Goal: Task Accomplishment & Management: Use online tool/utility

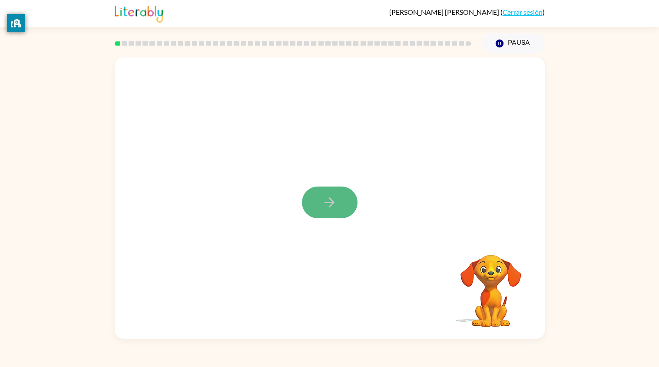
click at [326, 205] on icon "button" at bounding box center [329, 202] width 15 height 15
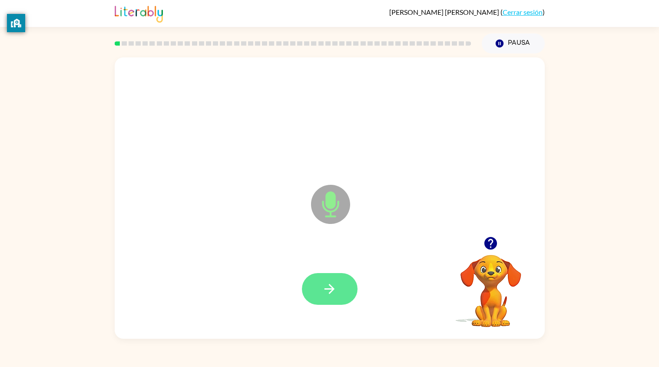
click at [324, 287] on icon "button" at bounding box center [329, 288] width 15 height 15
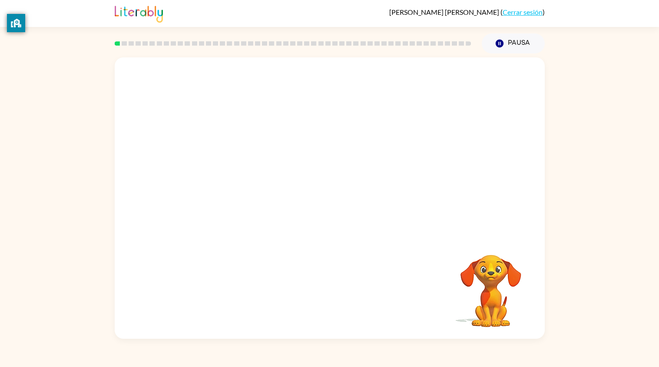
click at [222, 10] on div "[PERSON_NAME] ( Cerrar sesión )" at bounding box center [330, 13] width 430 height 27
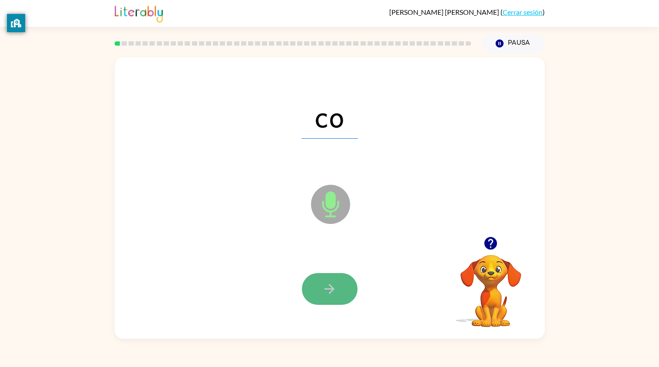
click at [338, 291] on button "button" at bounding box center [330, 289] width 56 height 32
click at [337, 287] on button "button" at bounding box center [330, 289] width 56 height 32
click at [337, 287] on div at bounding box center [330, 289] width 56 height 32
click at [336, 288] on icon "button" at bounding box center [329, 288] width 15 height 15
click at [330, 292] on icon "button" at bounding box center [329, 289] width 10 height 10
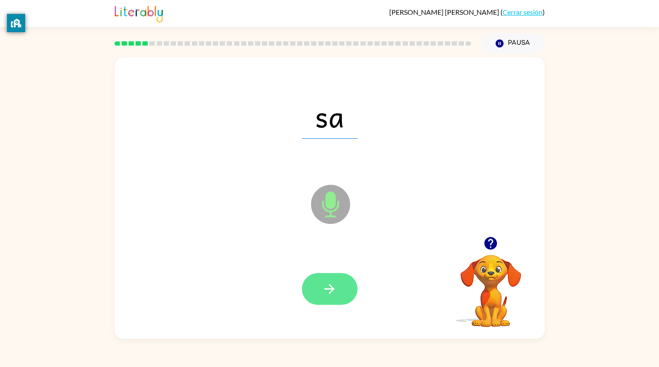
click at [326, 287] on icon "button" at bounding box center [329, 288] width 15 height 15
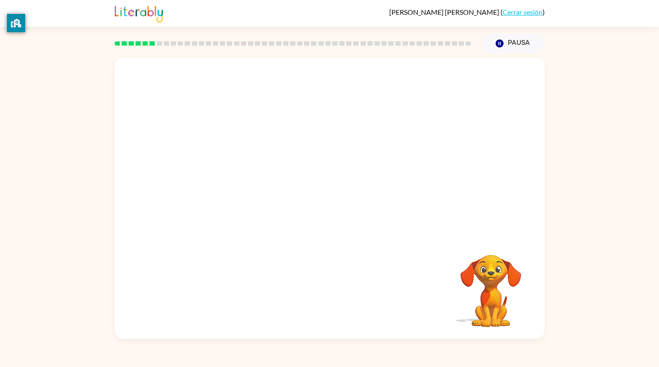
click at [298, 89] on div at bounding box center [330, 146] width 430 height 179
click at [220, 202] on div at bounding box center [330, 146] width 430 height 179
click at [281, 153] on div at bounding box center [330, 146] width 430 height 179
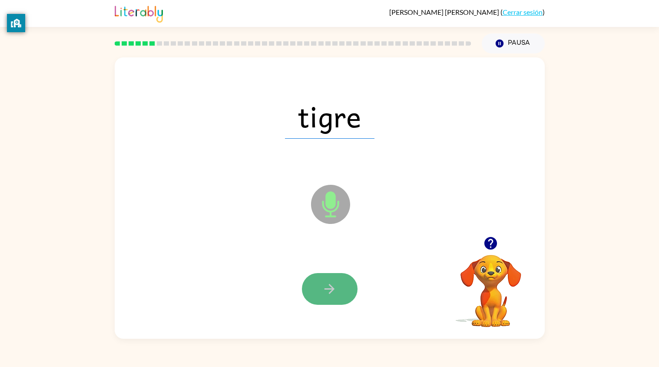
click at [337, 287] on icon "button" at bounding box center [329, 288] width 15 height 15
click at [340, 288] on button "button" at bounding box center [330, 289] width 56 height 32
click at [326, 291] on icon "button" at bounding box center [329, 288] width 15 height 15
click at [325, 291] on icon "button" at bounding box center [329, 288] width 15 height 15
click at [334, 295] on icon "button" at bounding box center [329, 288] width 15 height 15
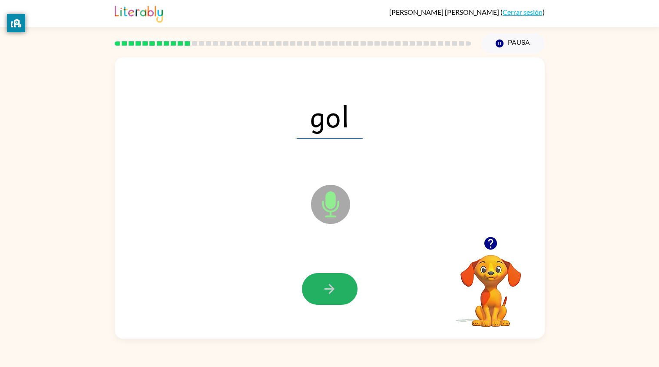
click at [334, 295] on icon "button" at bounding box center [329, 288] width 15 height 15
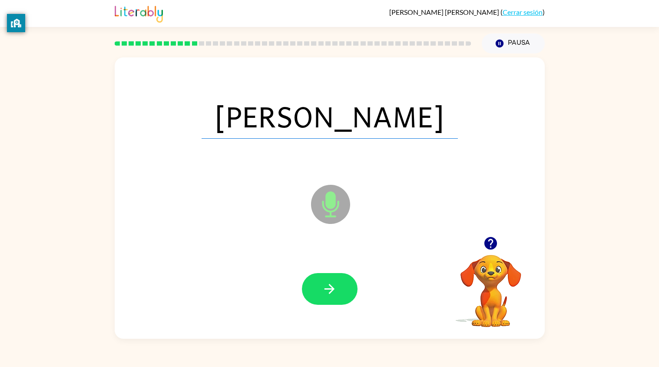
click at [332, 288] on icon "button" at bounding box center [329, 289] width 10 height 10
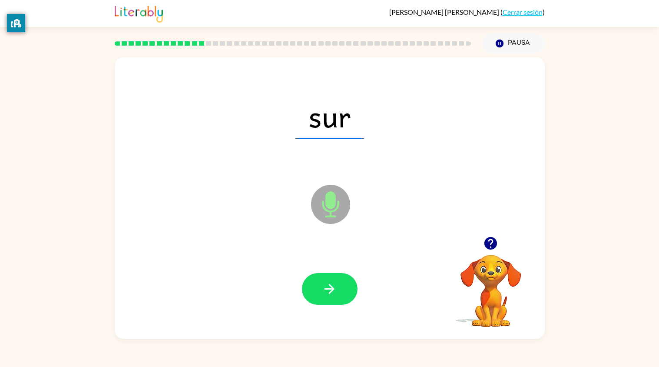
click at [332, 288] on icon "button" at bounding box center [329, 289] width 10 height 10
click at [485, 247] on icon "button" at bounding box center [490, 242] width 15 height 15
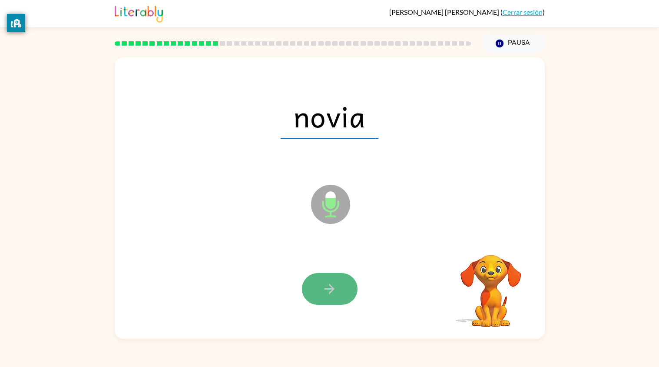
click at [329, 282] on icon "button" at bounding box center [329, 288] width 15 height 15
click at [330, 293] on icon "button" at bounding box center [329, 289] width 10 height 10
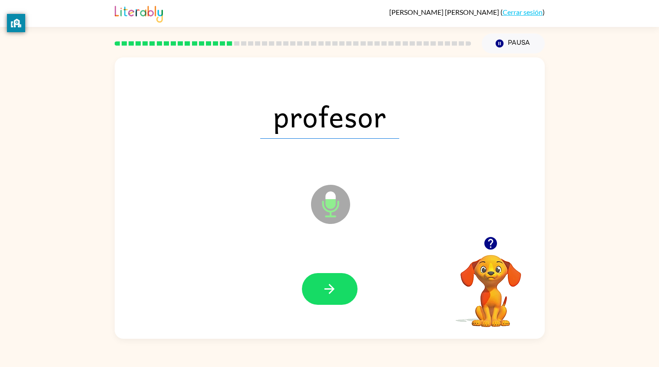
click at [338, 245] on icon "Micrófono El micrófono está aquí para cuando sea tu turno de hablar" at bounding box center [374, 214] width 130 height 65
click at [338, 246] on icon "Micrófono El micrófono está aquí para cuando sea tu turno de hablar" at bounding box center [374, 214] width 130 height 65
click at [342, 286] on button "button" at bounding box center [330, 289] width 56 height 32
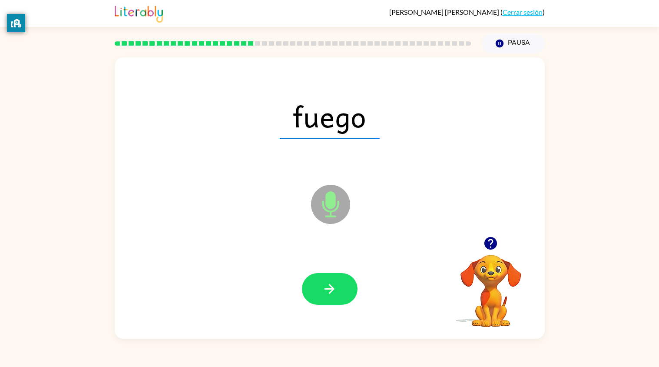
click at [342, 286] on button "button" at bounding box center [330, 289] width 56 height 32
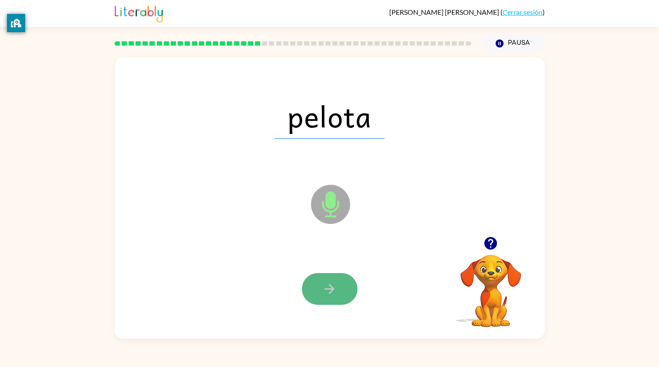
click at [340, 287] on button "button" at bounding box center [330, 289] width 56 height 32
click at [324, 283] on icon "button" at bounding box center [329, 288] width 15 height 15
click at [334, 286] on icon "button" at bounding box center [329, 288] width 15 height 15
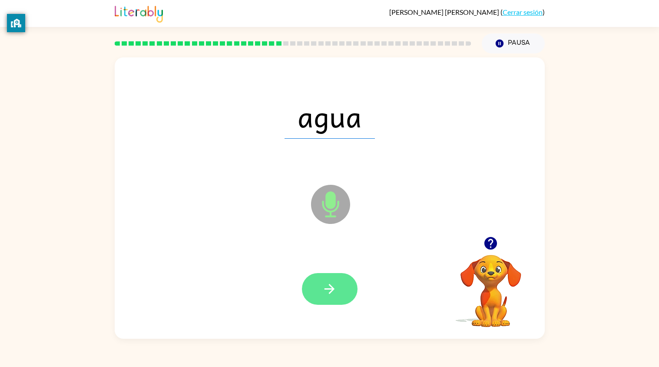
click at [328, 297] on button "button" at bounding box center [330, 289] width 56 height 32
click at [333, 289] on icon "button" at bounding box center [329, 289] width 10 height 10
click at [335, 288] on icon "button" at bounding box center [329, 288] width 15 height 15
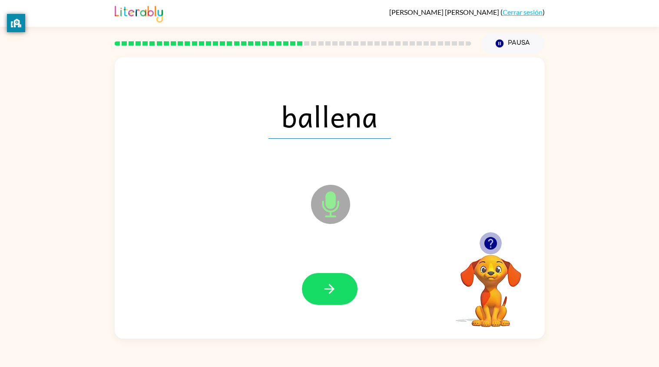
click at [491, 240] on icon "button" at bounding box center [490, 243] width 13 height 13
click at [314, 271] on div at bounding box center [329, 289] width 413 height 82
click at [335, 288] on icon "button" at bounding box center [329, 288] width 15 height 15
click at [321, 269] on div at bounding box center [329, 289] width 413 height 82
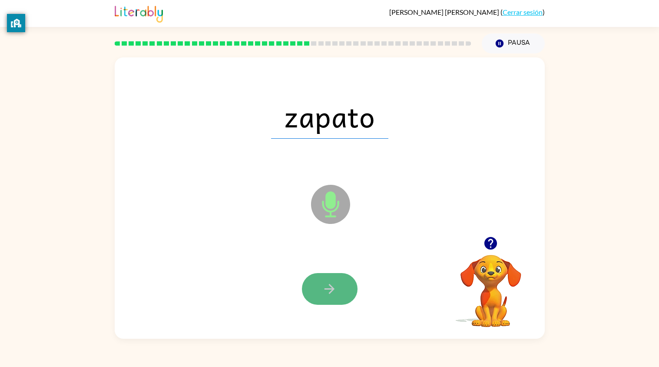
click at [332, 287] on icon "button" at bounding box center [329, 289] width 10 height 10
click at [327, 294] on icon "button" at bounding box center [329, 288] width 15 height 15
click at [328, 294] on icon "button" at bounding box center [329, 288] width 15 height 15
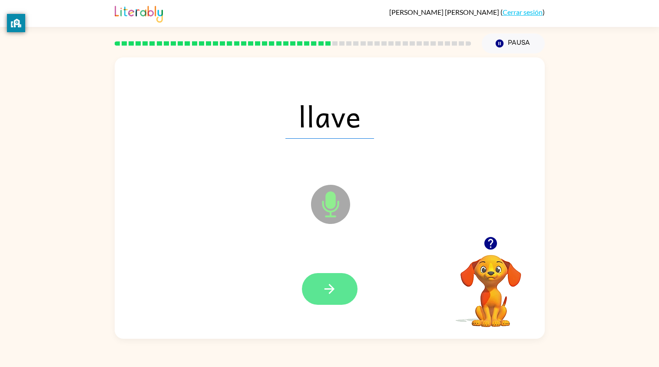
click at [330, 293] on icon "button" at bounding box center [329, 288] width 15 height 15
click at [329, 290] on icon "button" at bounding box center [329, 288] width 15 height 15
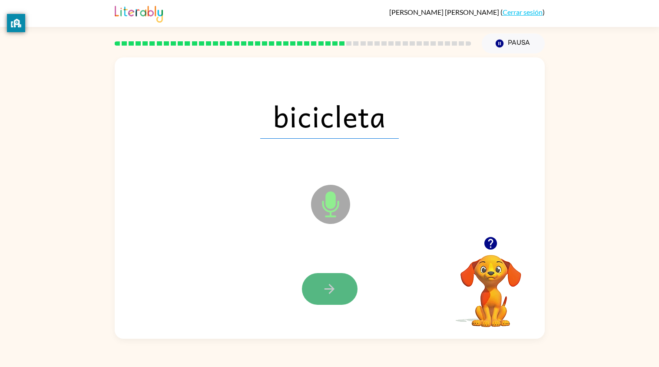
click at [329, 292] on icon "button" at bounding box center [329, 288] width 15 height 15
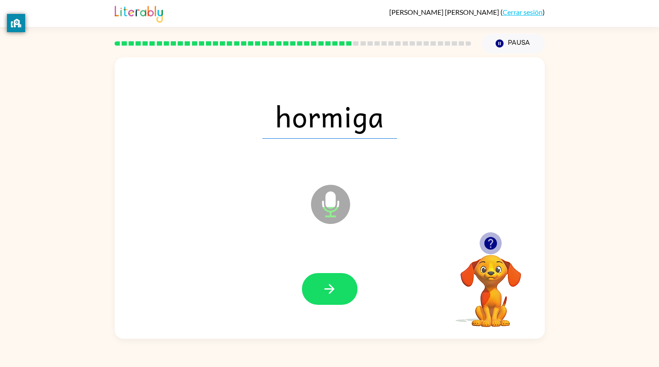
click at [491, 241] on icon "button" at bounding box center [490, 243] width 13 height 13
click at [338, 283] on button "button" at bounding box center [330, 289] width 56 height 32
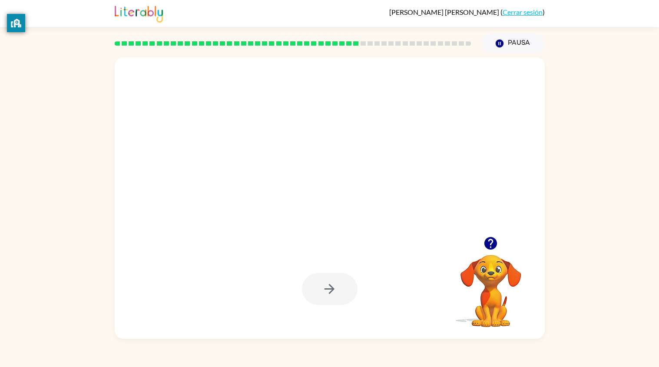
click at [333, 284] on div at bounding box center [330, 289] width 56 height 32
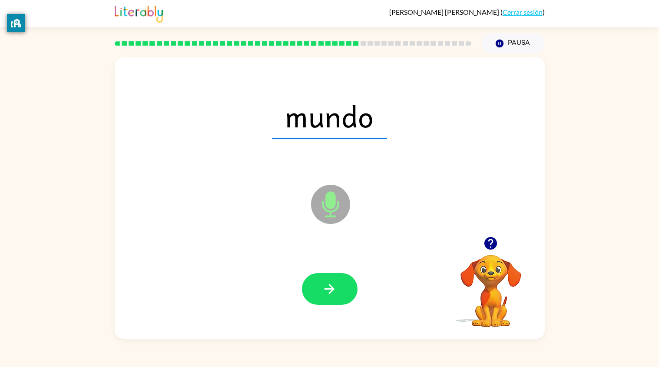
click at [333, 284] on icon "button" at bounding box center [329, 288] width 15 height 15
click at [333, 284] on div at bounding box center [330, 289] width 56 height 32
click at [351, 292] on button "button" at bounding box center [330, 289] width 56 height 32
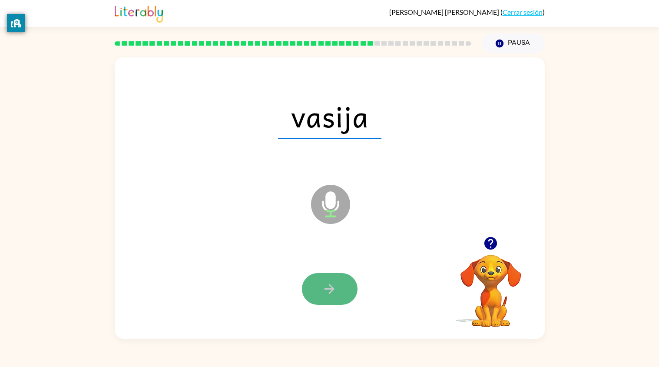
click at [333, 288] on icon "button" at bounding box center [329, 289] width 10 height 10
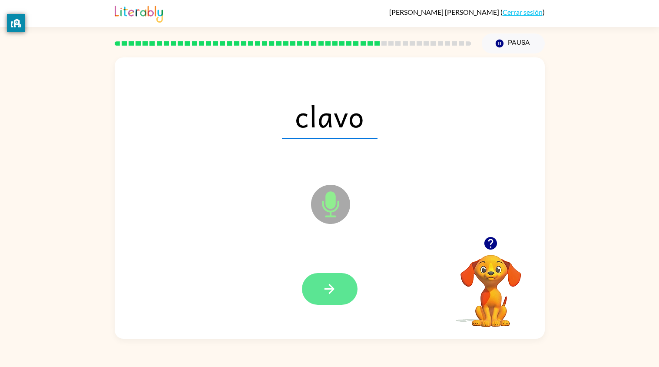
click at [330, 294] on icon "button" at bounding box center [329, 288] width 15 height 15
click at [331, 291] on icon "button" at bounding box center [329, 289] width 10 height 10
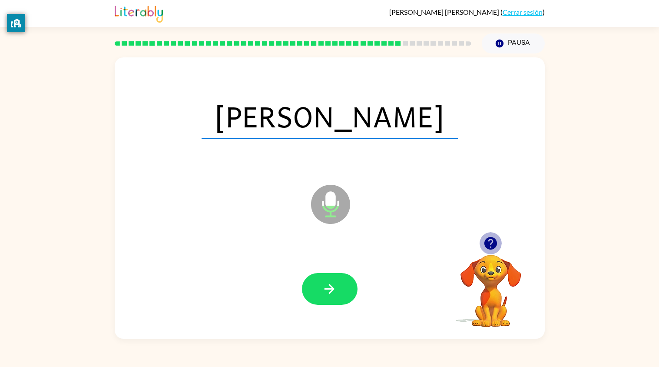
click at [487, 245] on icon "button" at bounding box center [490, 243] width 13 height 13
click at [327, 289] on icon "button" at bounding box center [329, 288] width 15 height 15
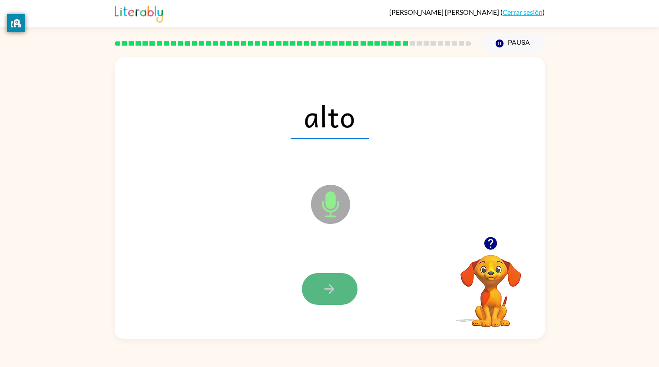
click at [333, 301] on button "button" at bounding box center [330, 289] width 56 height 32
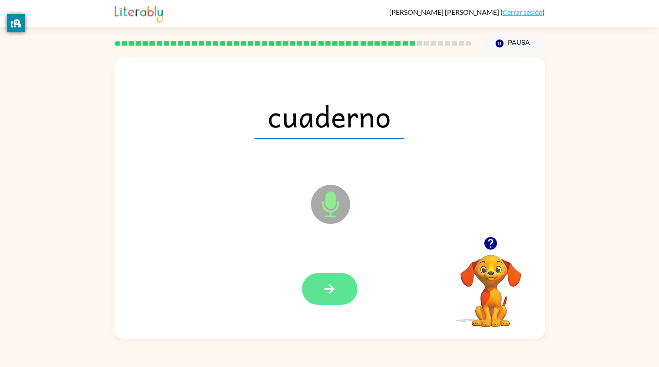
click at [333, 297] on button "button" at bounding box center [330, 289] width 56 height 32
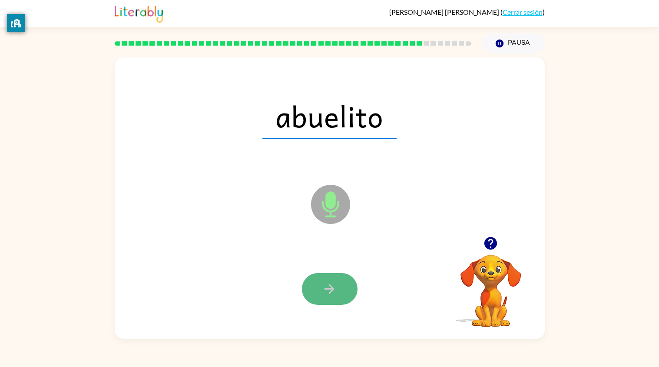
click at [332, 293] on icon "button" at bounding box center [329, 288] width 15 height 15
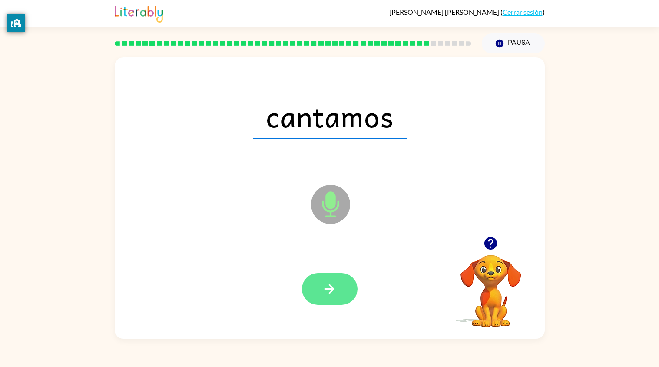
click at [330, 295] on icon "button" at bounding box center [329, 288] width 15 height 15
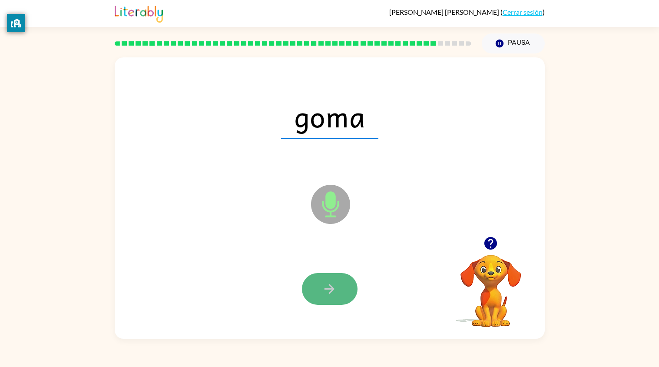
click at [330, 296] on button "button" at bounding box center [330, 289] width 56 height 32
click at [331, 284] on icon "button" at bounding box center [329, 288] width 15 height 15
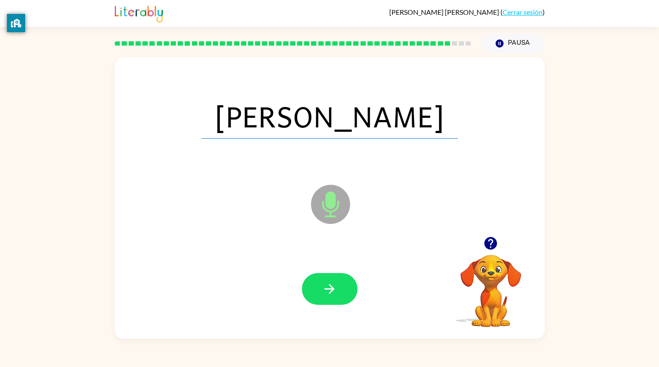
click at [331, 284] on icon "button" at bounding box center [329, 288] width 15 height 15
click at [336, 296] on icon "button" at bounding box center [329, 288] width 15 height 15
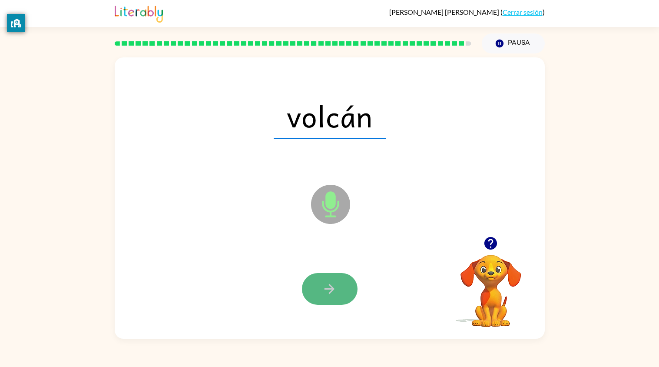
click at [333, 291] on icon "button" at bounding box center [329, 288] width 15 height 15
